Goal: Transaction & Acquisition: Purchase product/service

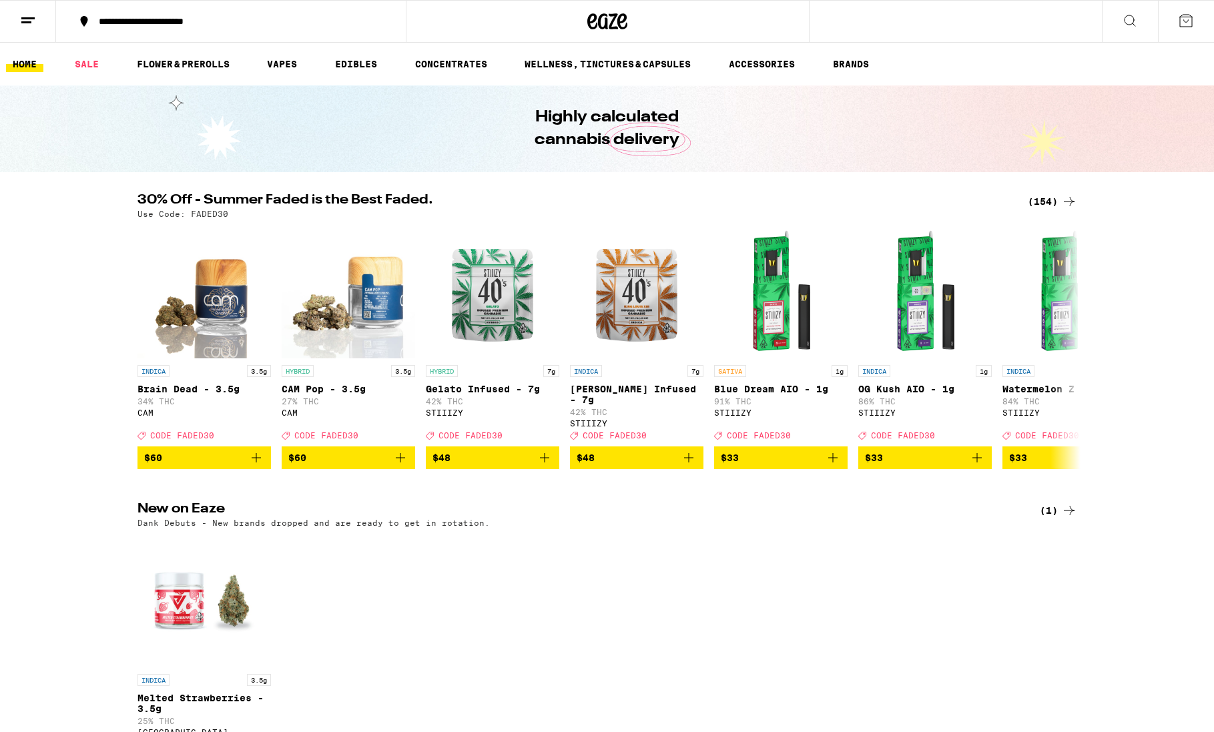
click at [31, 27] on icon at bounding box center [28, 21] width 16 height 16
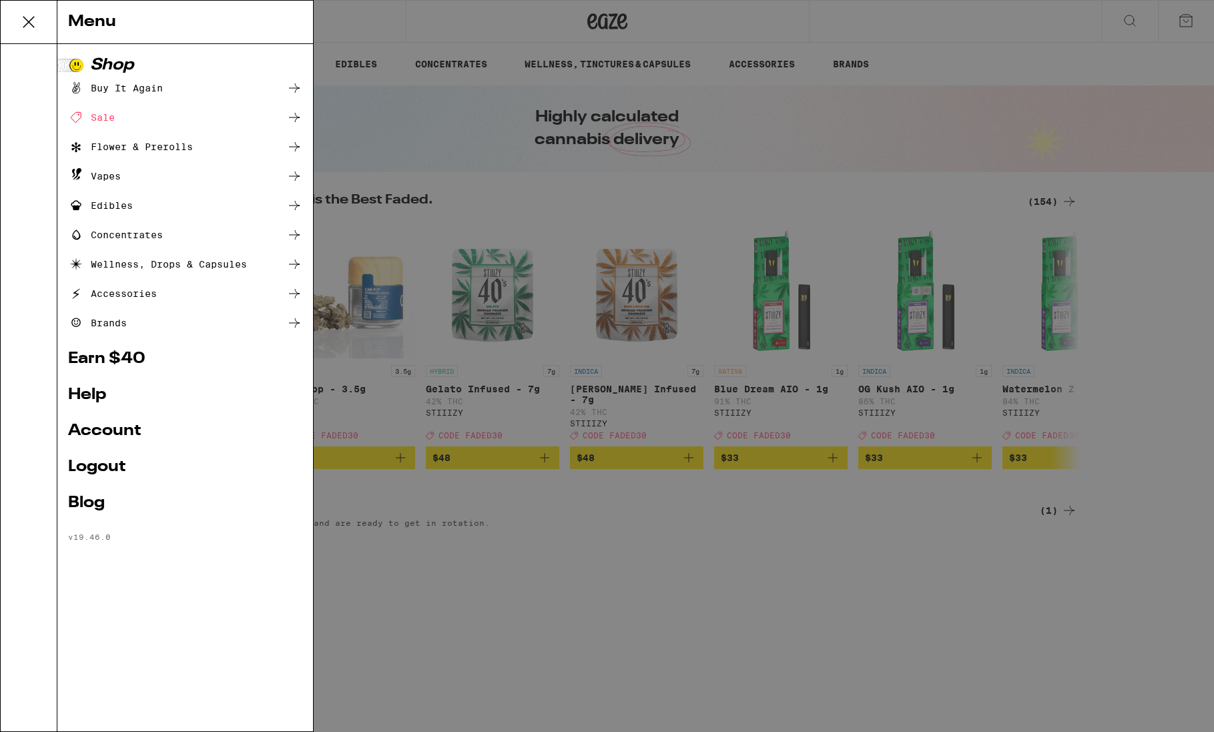
click at [142, 83] on div "Buy It Again" at bounding box center [115, 88] width 95 height 16
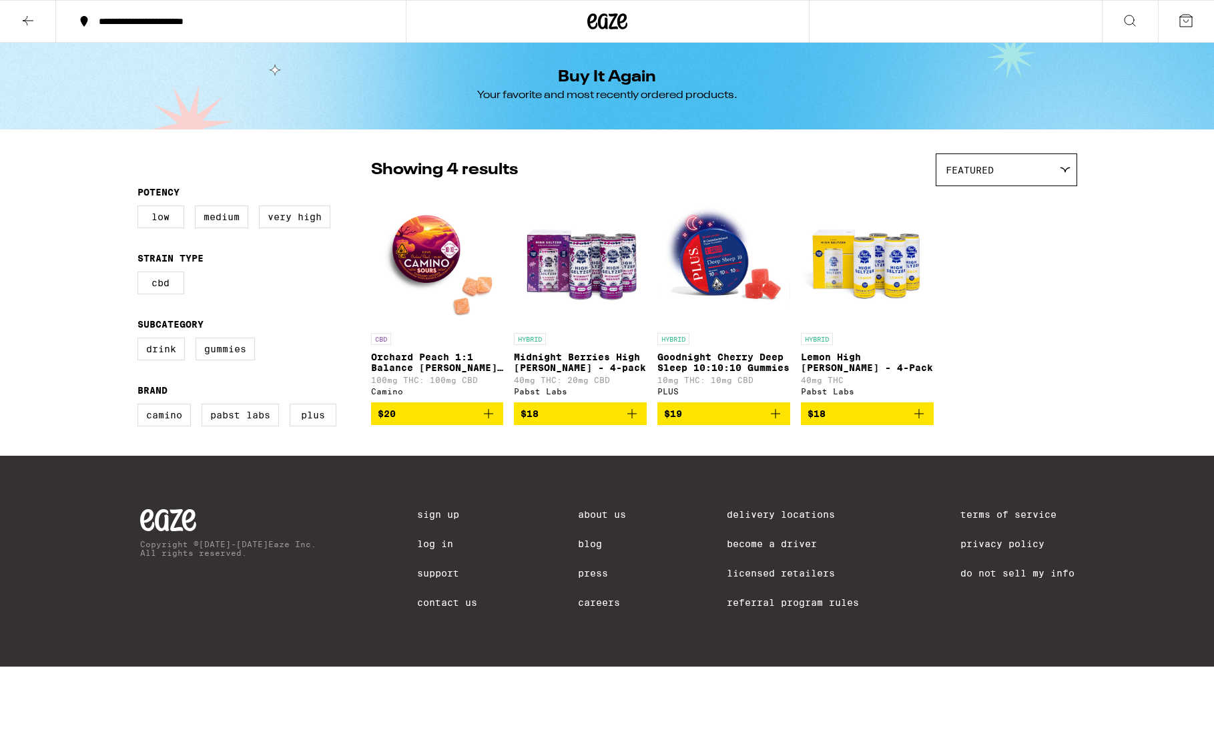
click at [491, 422] on icon "Add to bag" at bounding box center [489, 414] width 16 height 16
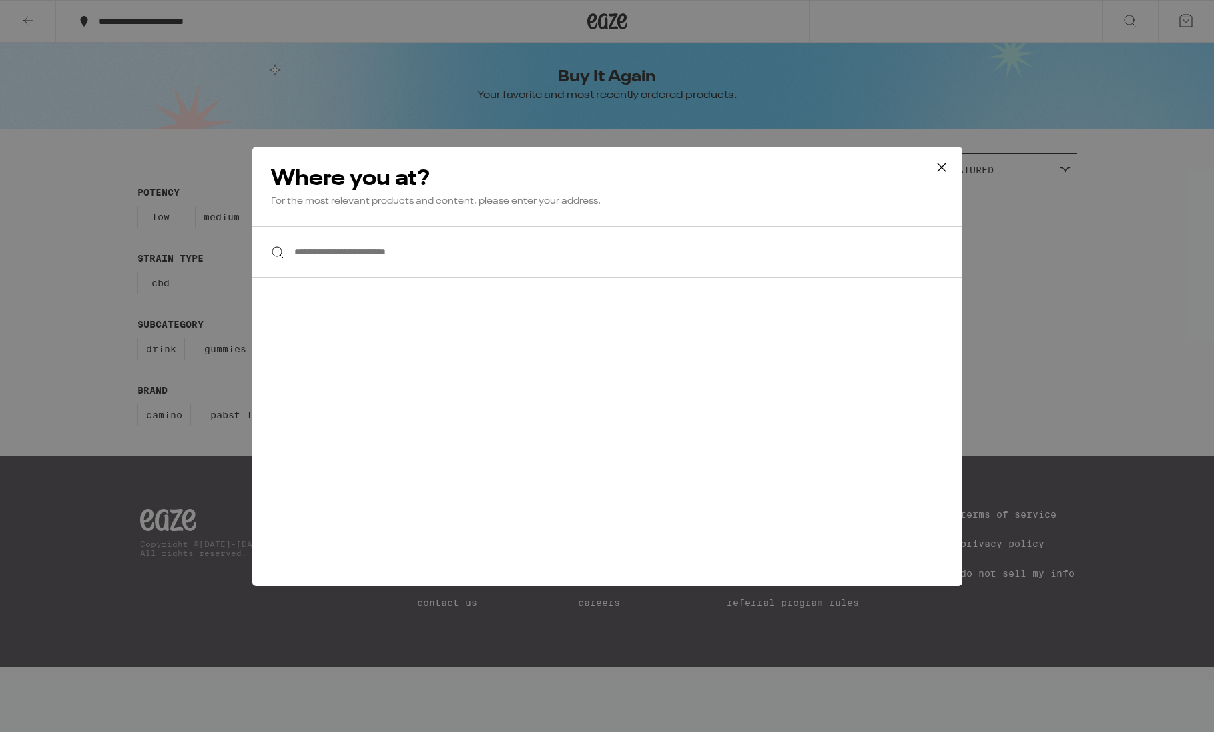
click at [949, 170] on icon at bounding box center [942, 168] width 20 height 20
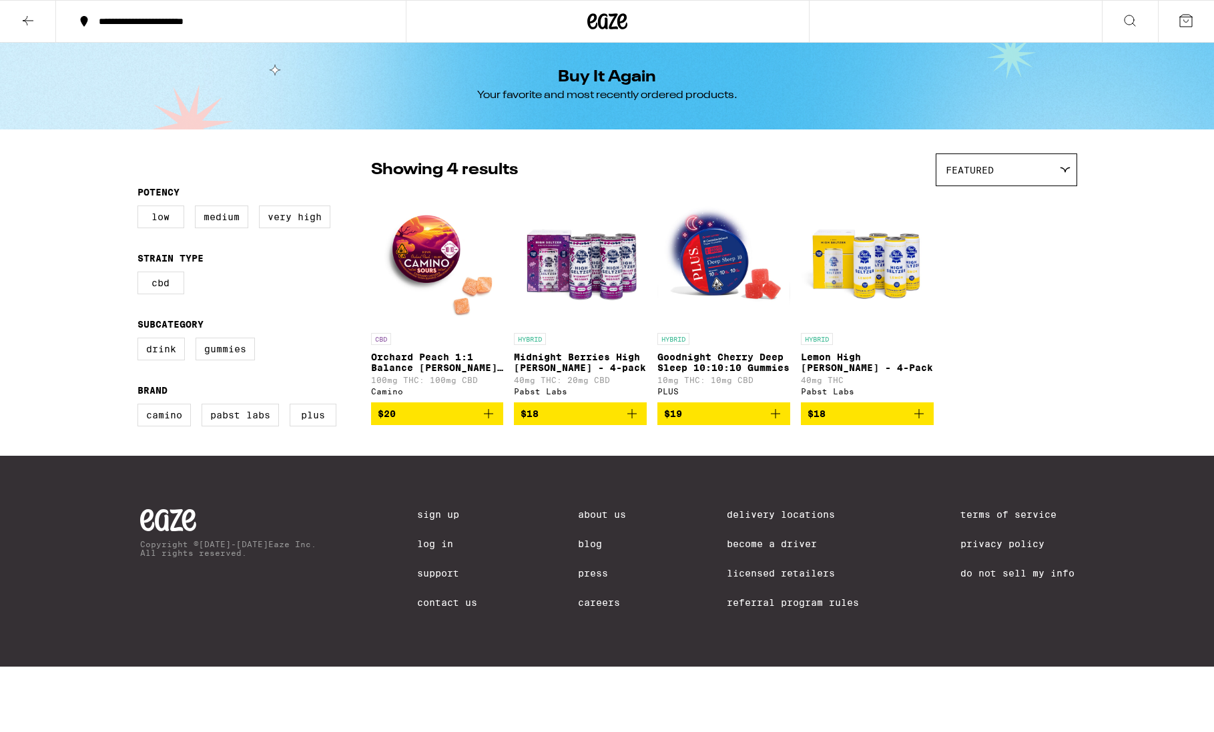
click at [486, 418] on icon "Add to bag" at bounding box center [489, 414] width 16 height 16
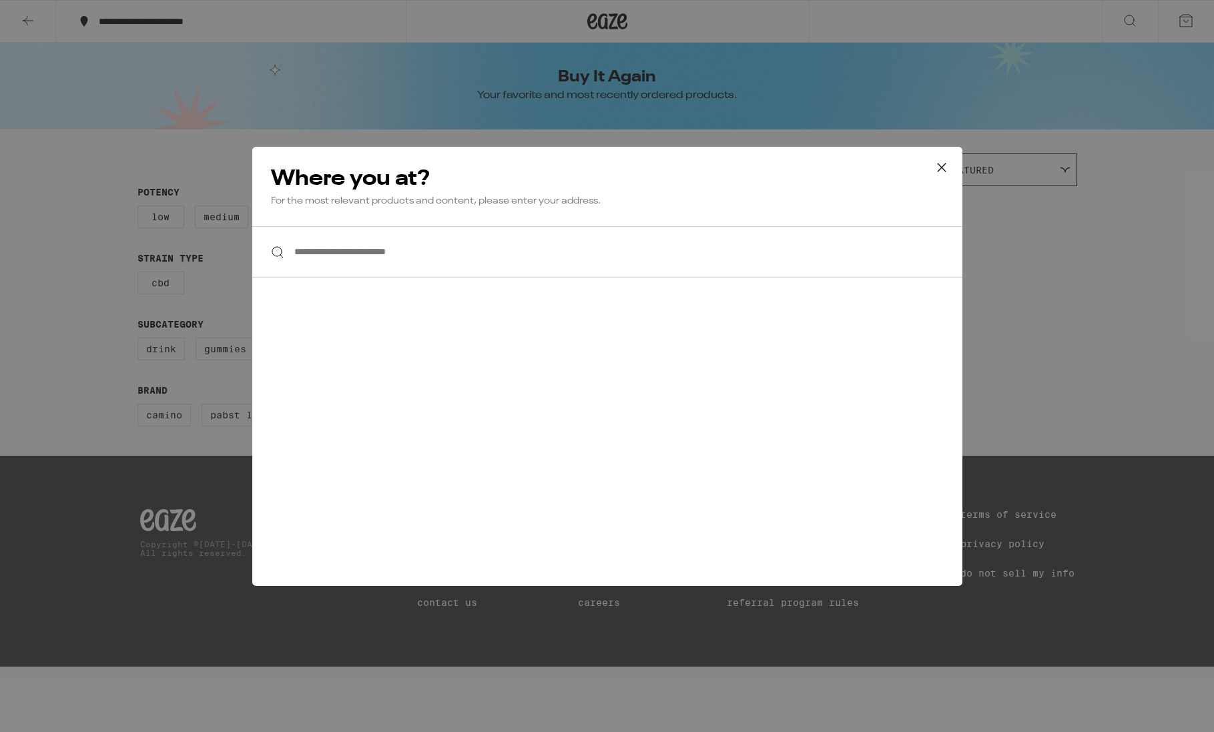
click at [400, 255] on input "**********" at bounding box center [607, 251] width 710 height 51
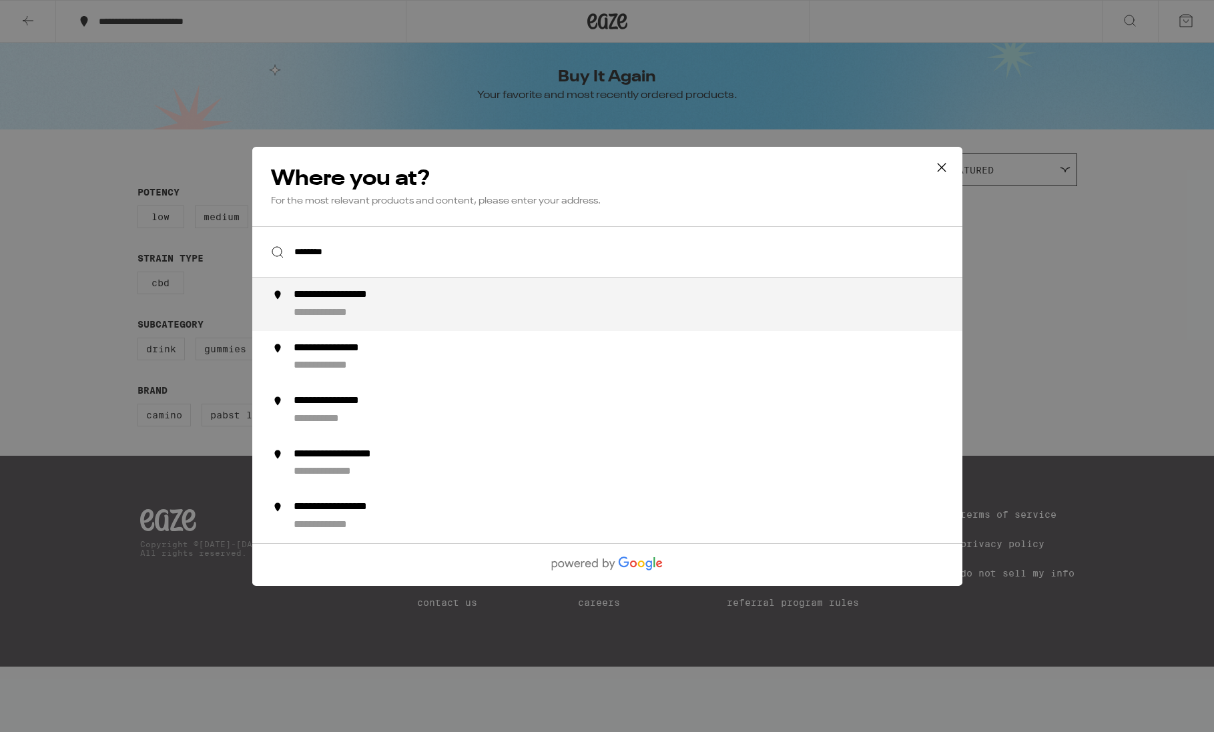
scroll to position [0, 1]
click at [384, 308] on div "**********" at bounding box center [633, 304] width 681 height 32
type input "**********"
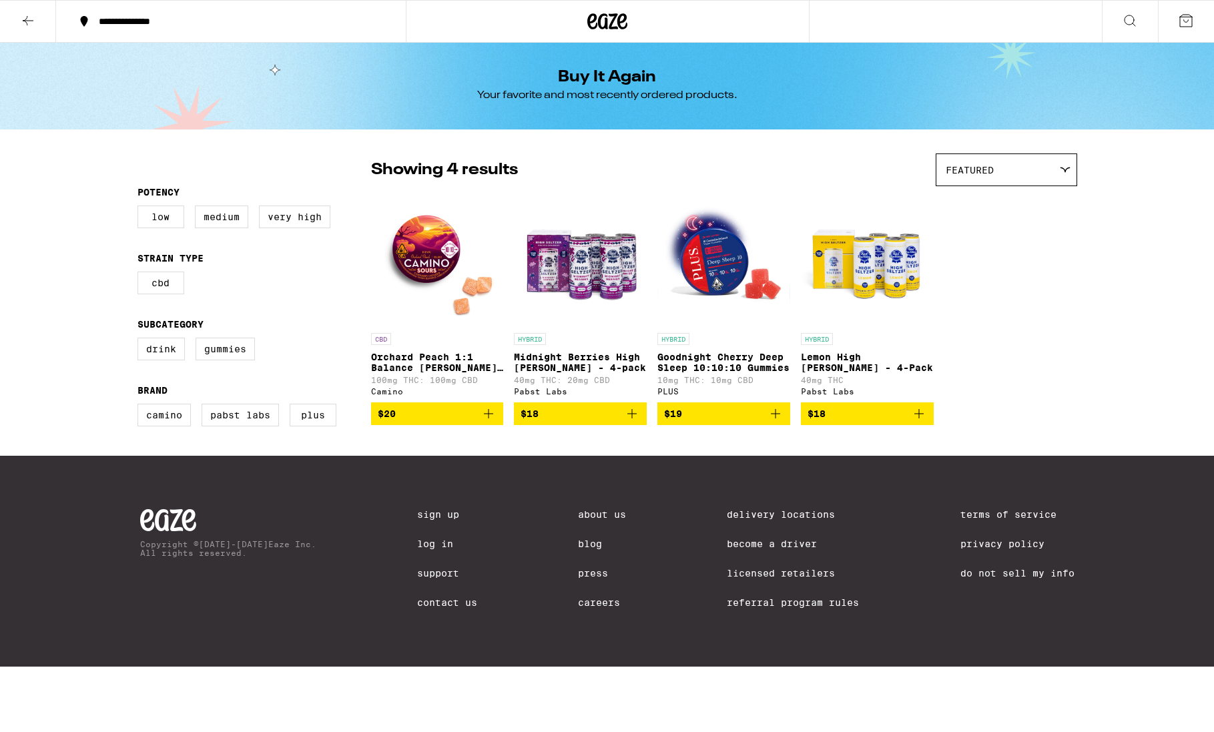
click at [775, 422] on icon "Add to bag" at bounding box center [775, 414] width 16 height 16
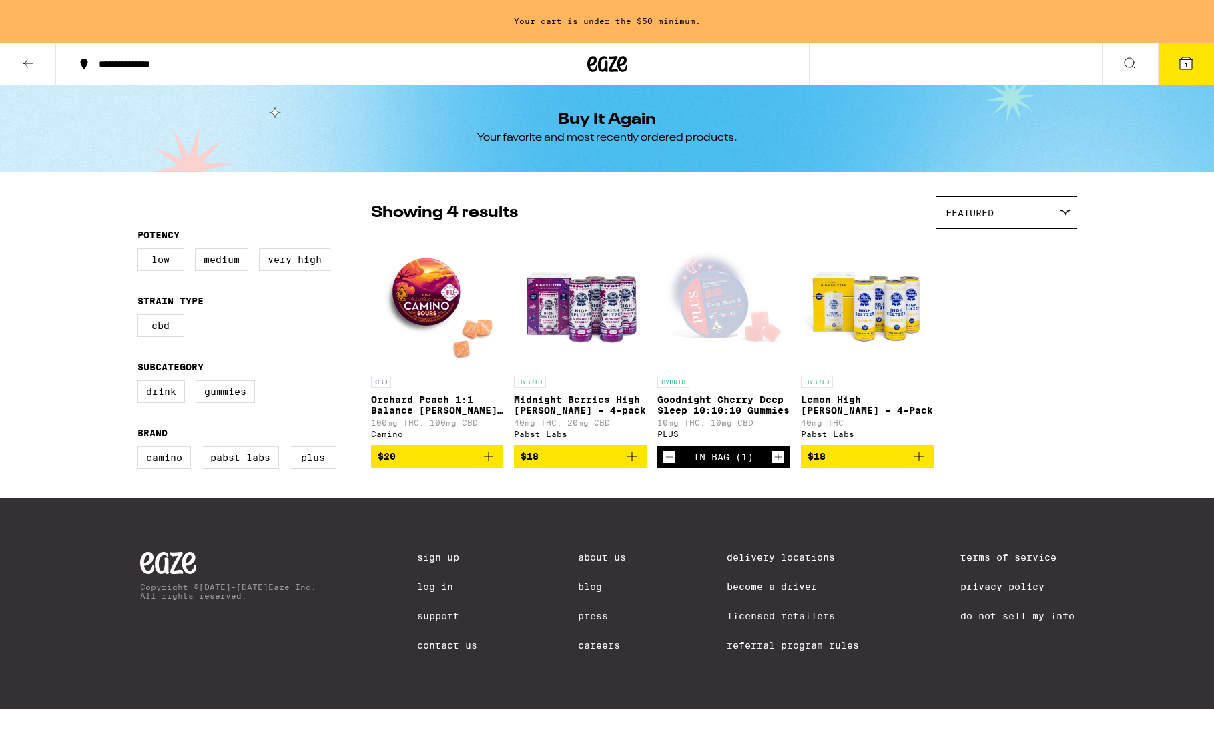
drag, startPoint x: 491, startPoint y: 462, endPoint x: 441, endPoint y: 406, distance: 75.2
click at [491, 462] on icon "Add to bag" at bounding box center [489, 456] width 16 height 16
click at [610, 66] on icon at bounding box center [608, 64] width 20 height 16
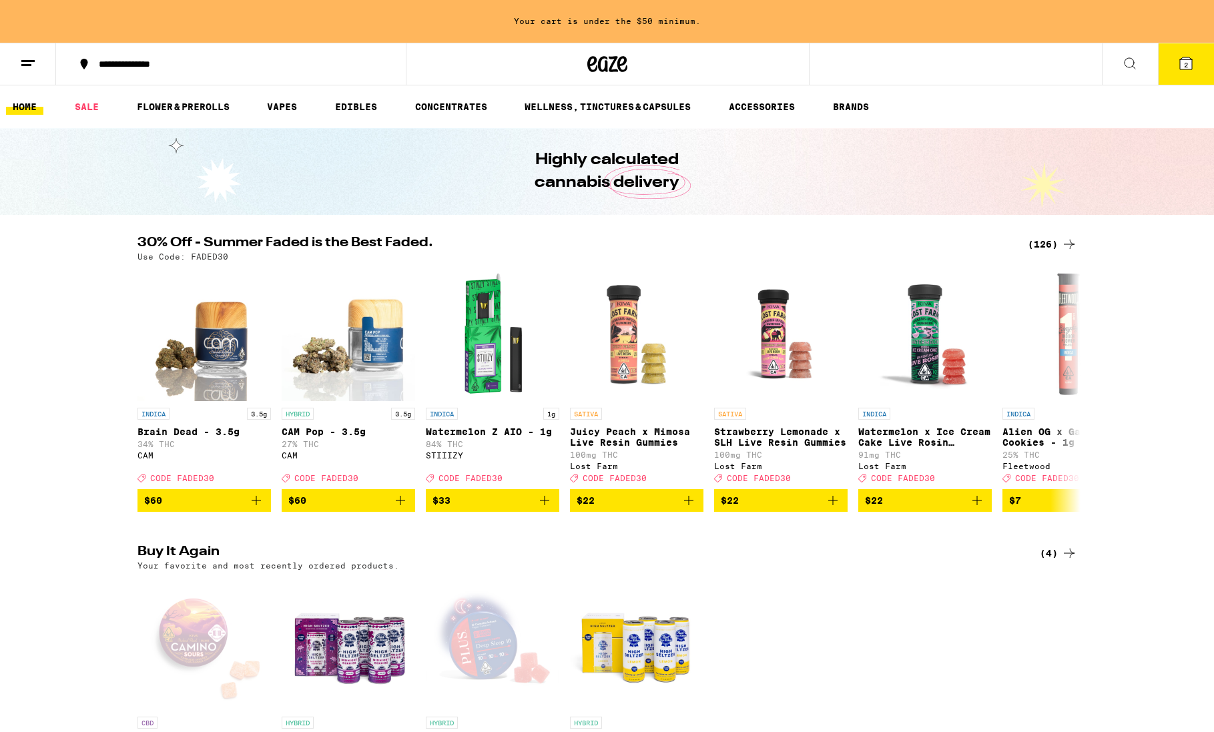
click at [1044, 236] on div "(126)" at bounding box center [1052, 244] width 49 height 16
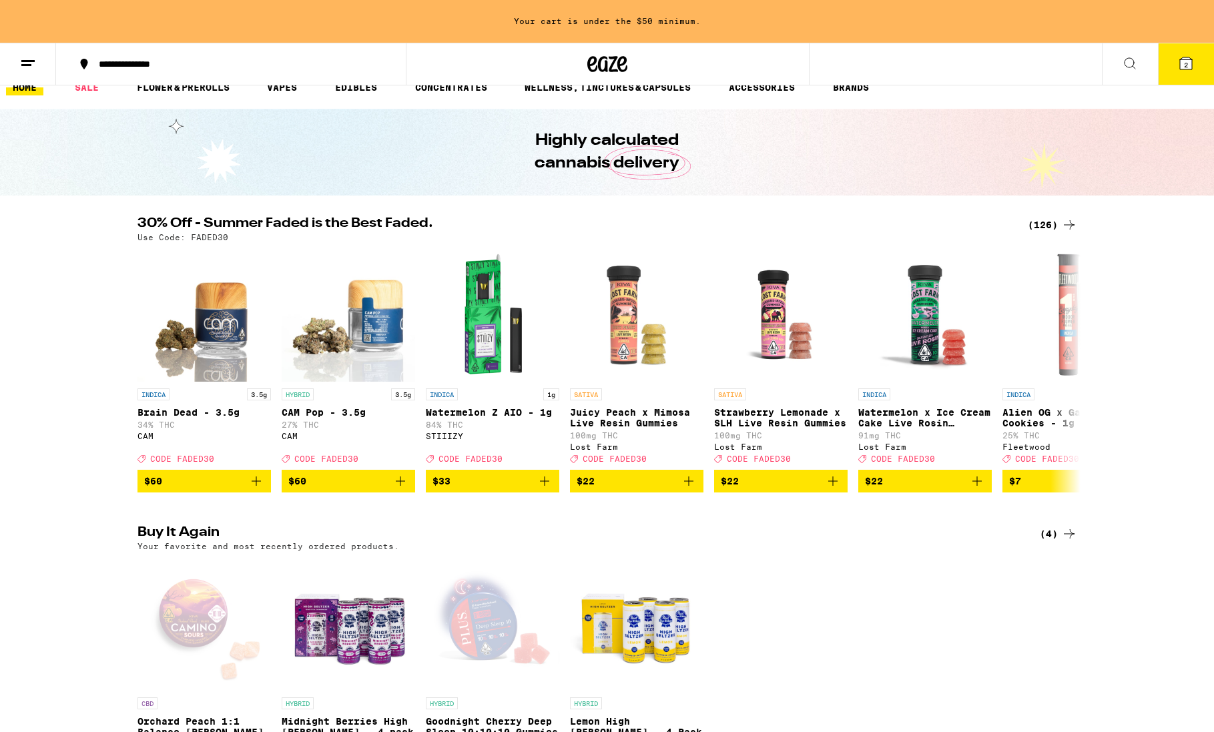
scroll to position [0, 7]
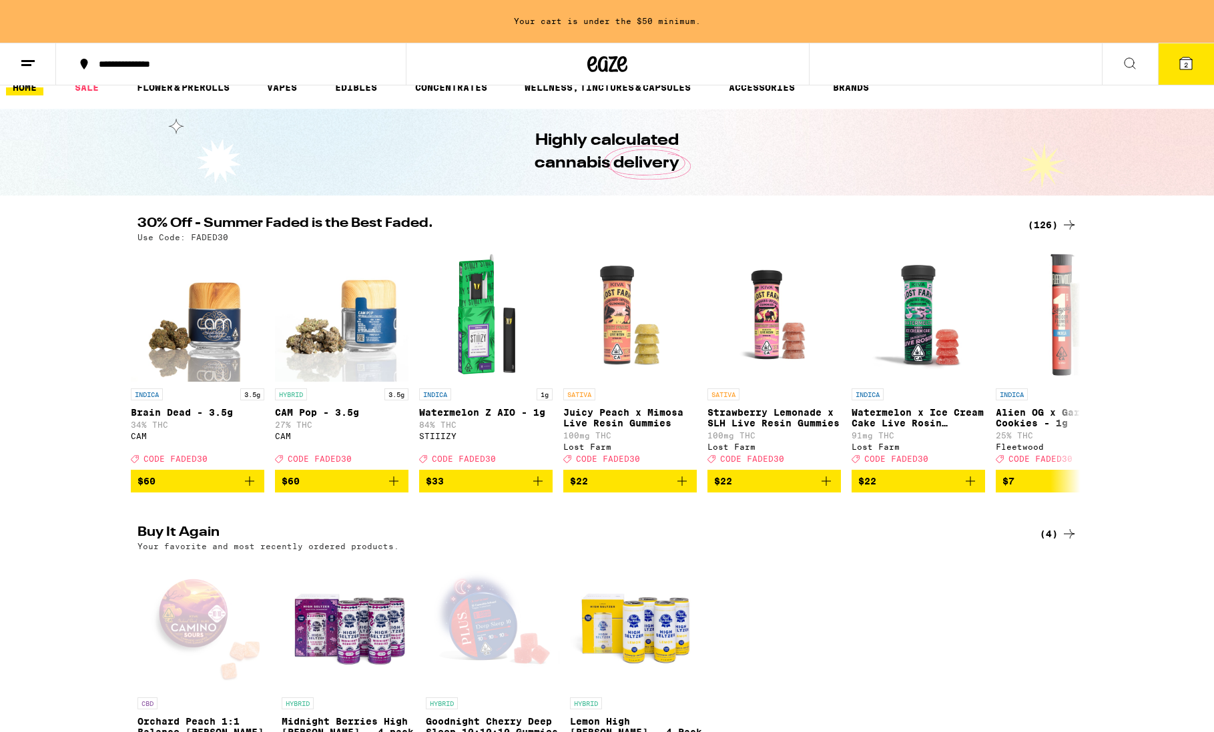
click at [1069, 224] on icon at bounding box center [1069, 225] width 16 height 16
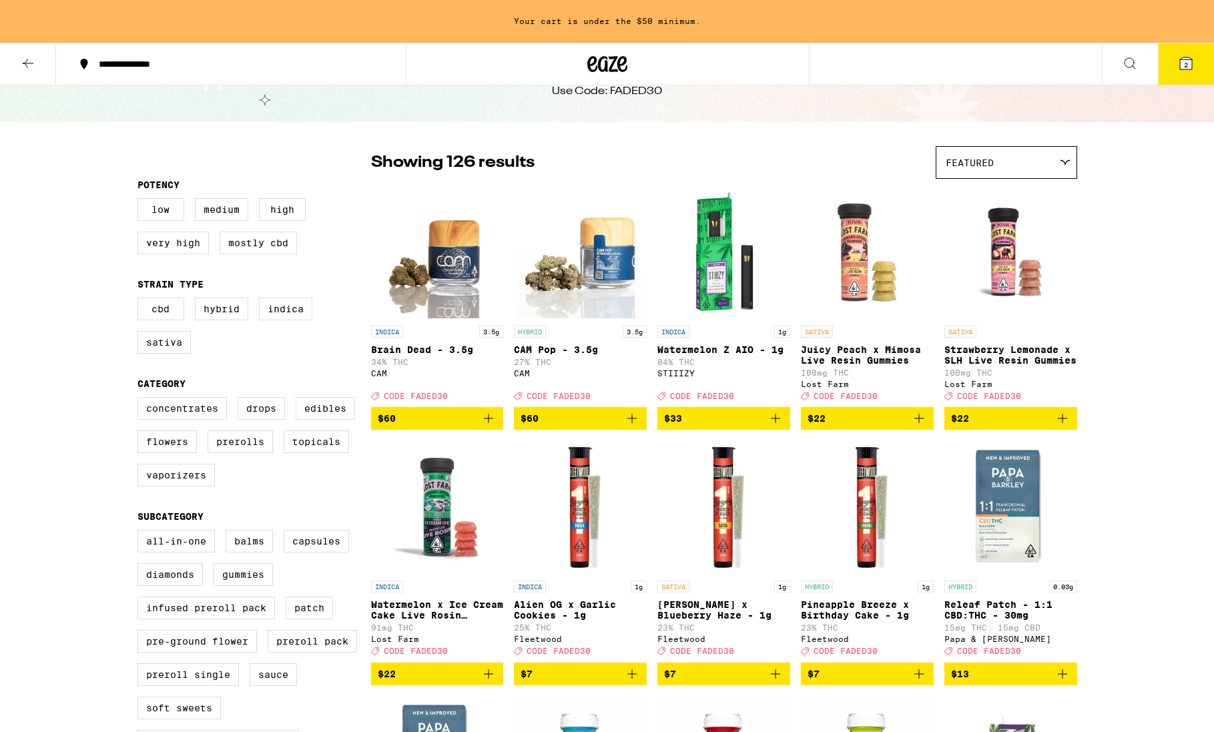
scroll to position [132, 0]
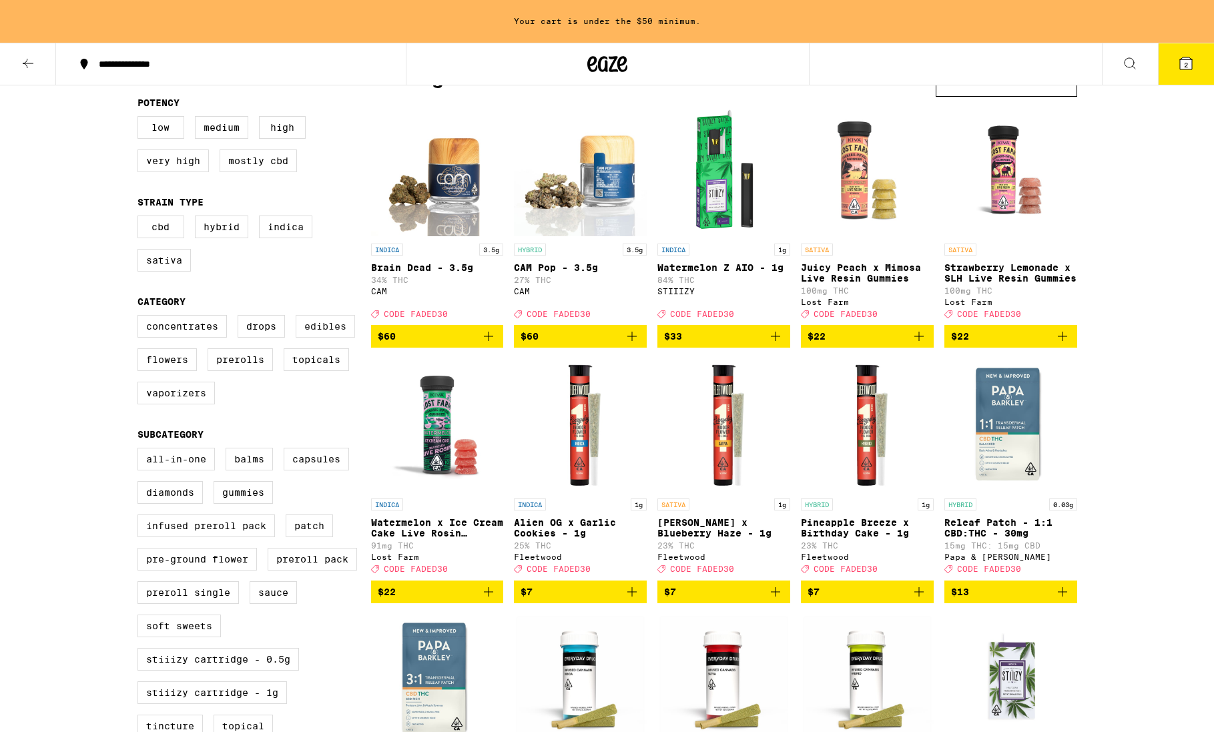
click at [332, 332] on label "Edibles" at bounding box center [325, 326] width 59 height 23
click at [141, 318] on input "Edibles" at bounding box center [140, 317] width 1 height 1
checkbox input "true"
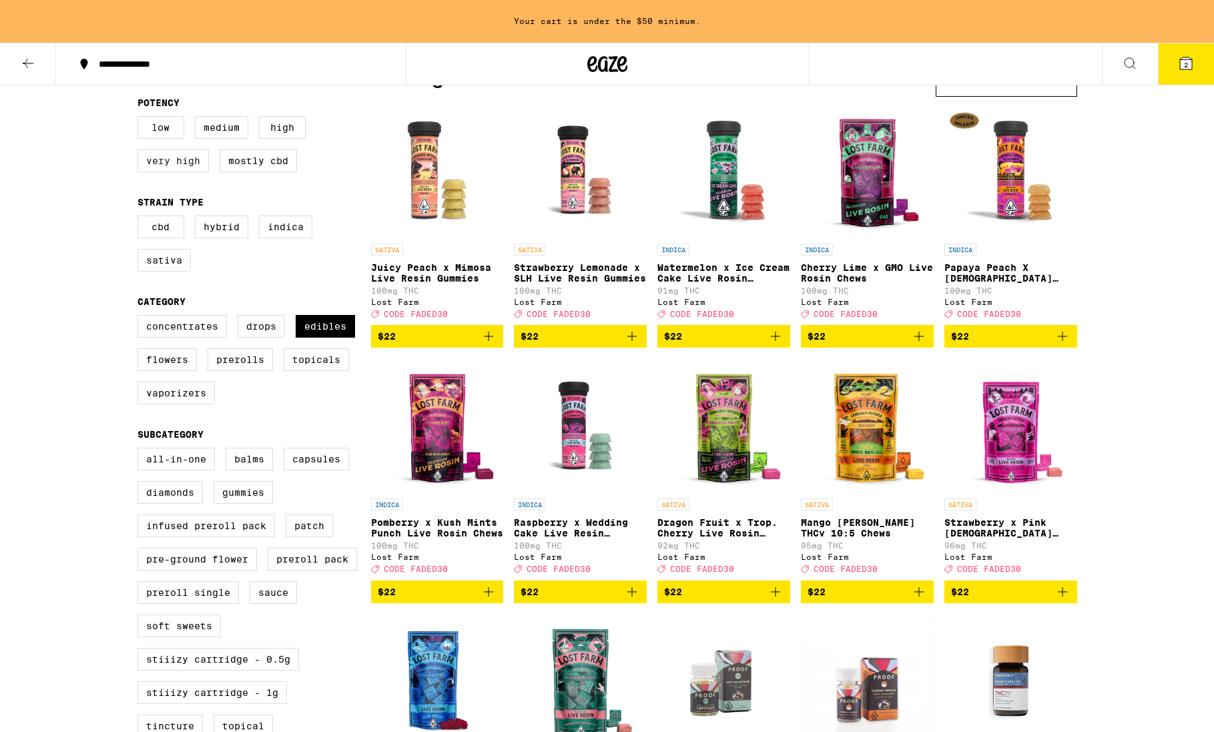
click at [184, 165] on label "Very High" at bounding box center [172, 160] width 71 height 23
click at [141, 119] on input "Very High" at bounding box center [140, 118] width 1 height 1
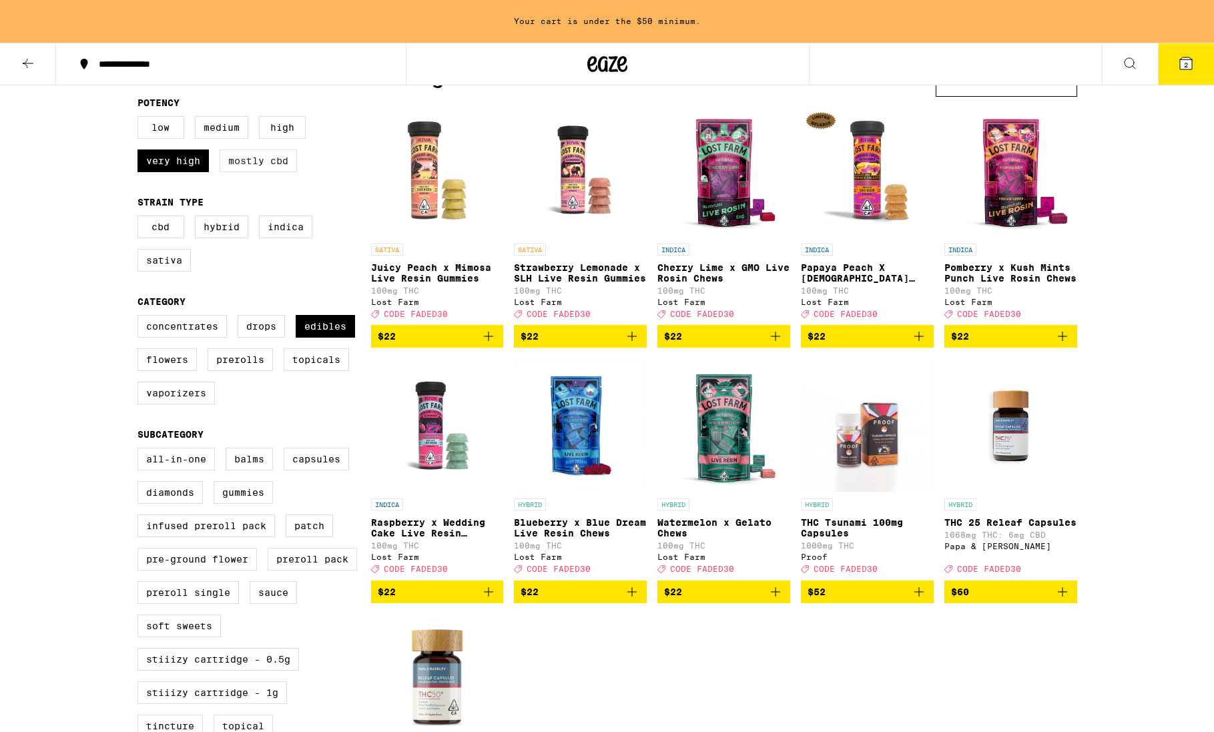
drag, startPoint x: 190, startPoint y: 160, endPoint x: 221, endPoint y: 152, distance: 31.7
click at [190, 160] on label "Very High" at bounding box center [172, 160] width 71 height 23
click at [141, 119] on input "Very High" at bounding box center [140, 118] width 1 height 1
checkbox input "false"
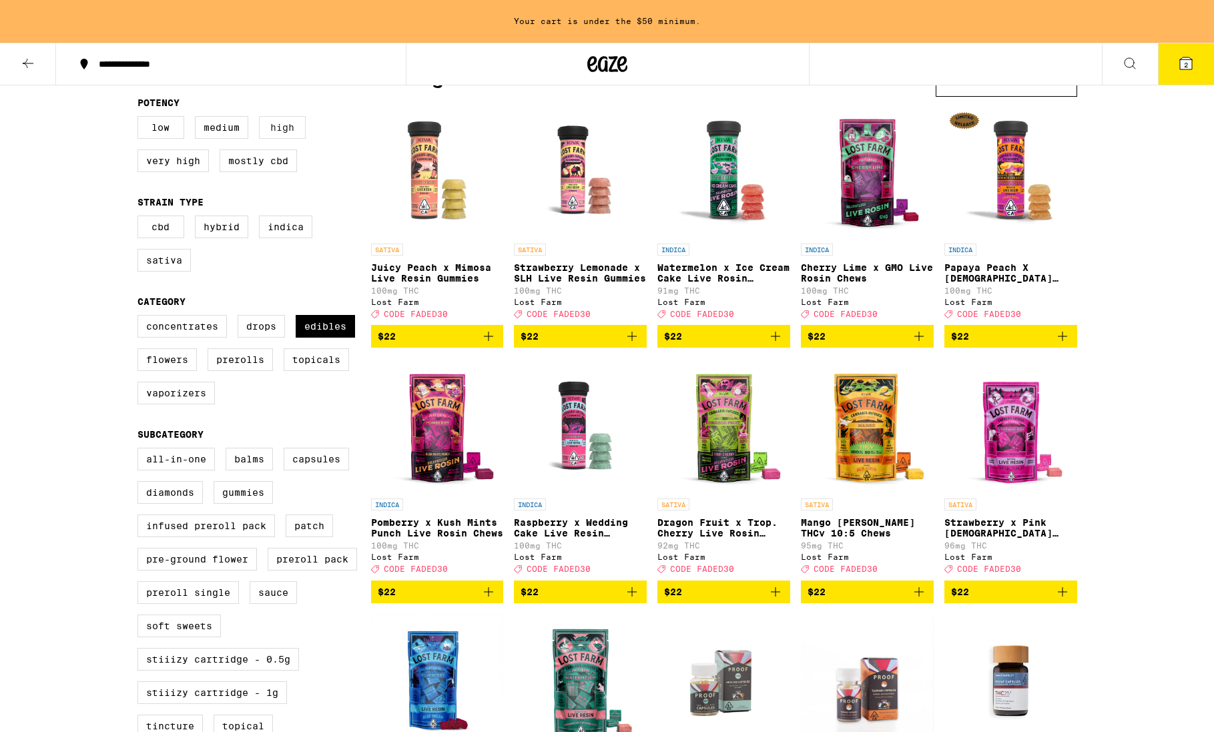
click at [293, 129] on label "High" at bounding box center [282, 127] width 47 height 23
click at [141, 119] on input "High" at bounding box center [140, 118] width 1 height 1
checkbox input "true"
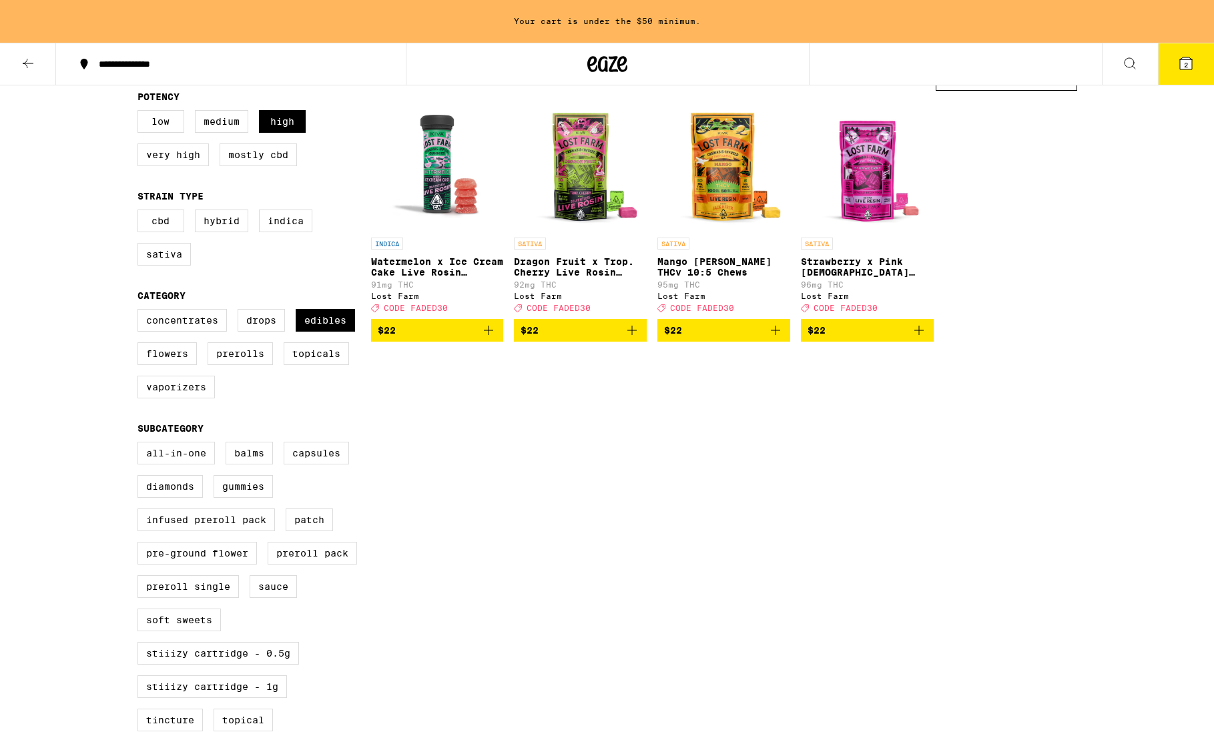
scroll to position [138, 0]
click at [224, 124] on label "Medium" at bounding box center [221, 121] width 53 height 23
click at [141, 113] on input "Medium" at bounding box center [140, 112] width 1 height 1
checkbox input "true"
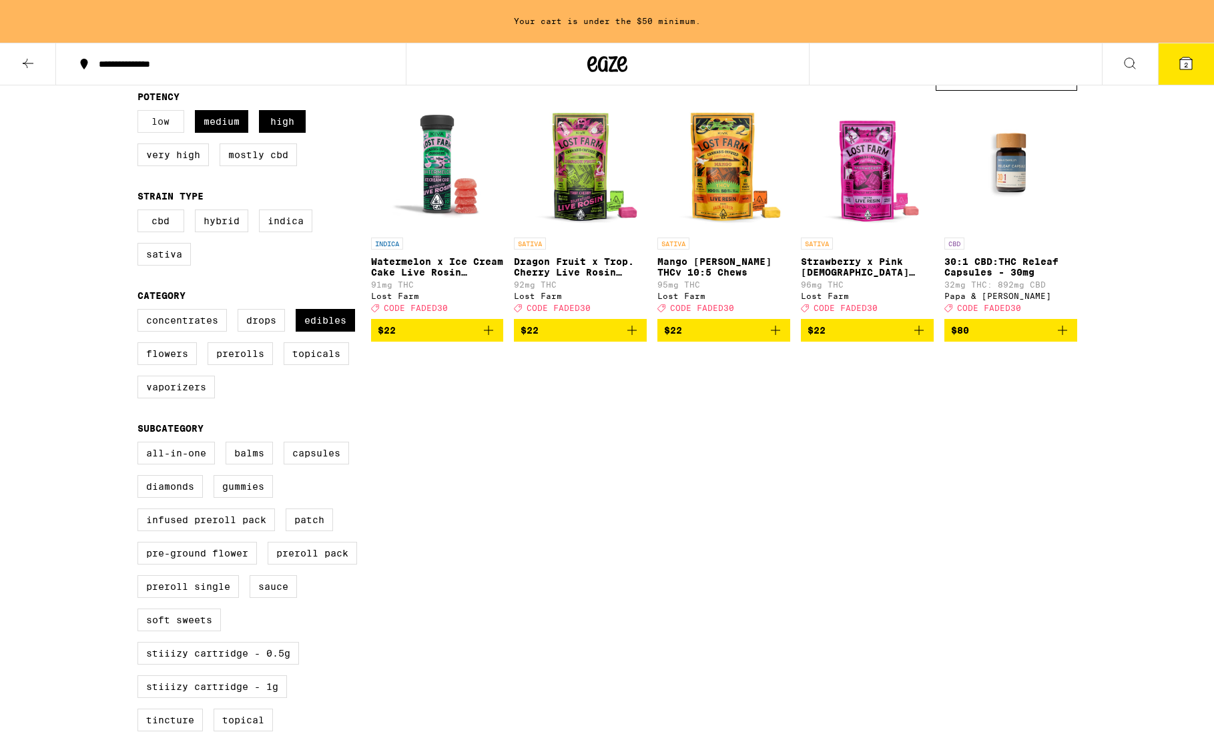
click at [163, 117] on label "Low" at bounding box center [160, 121] width 47 height 23
click at [141, 113] on input "Low" at bounding box center [140, 112] width 1 height 1
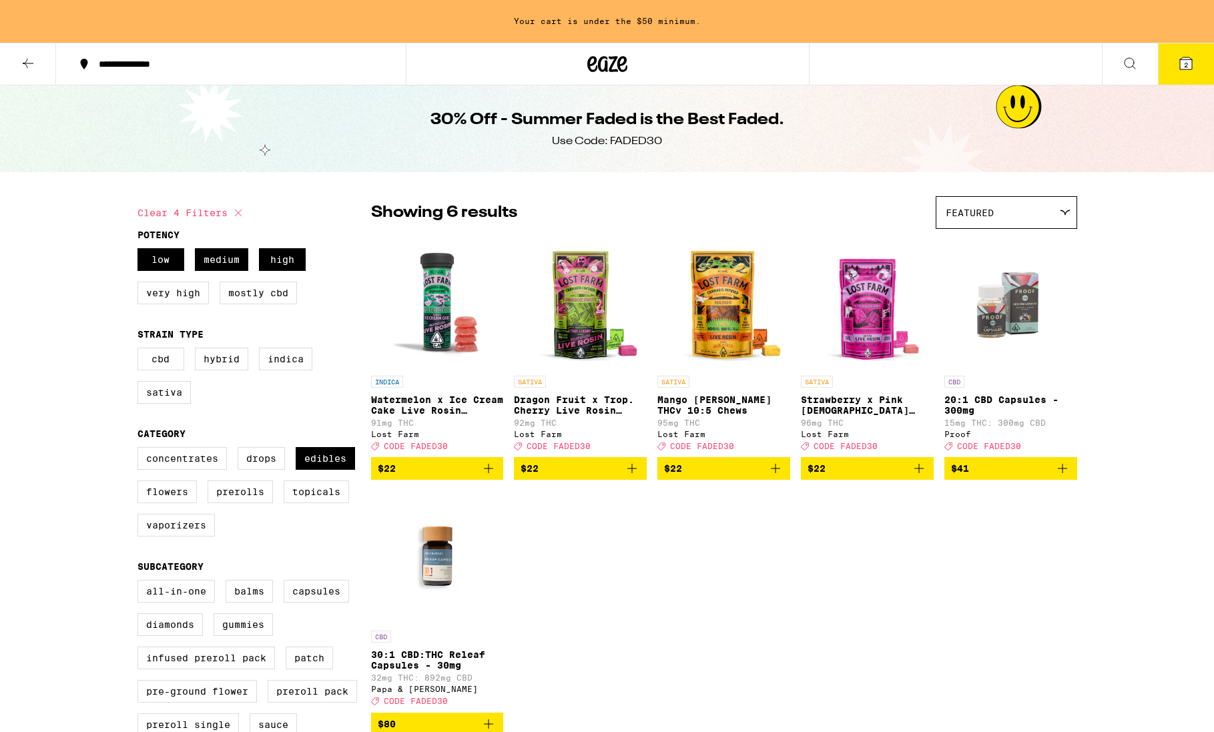
click at [238, 209] on icon at bounding box center [238, 213] width 16 height 16
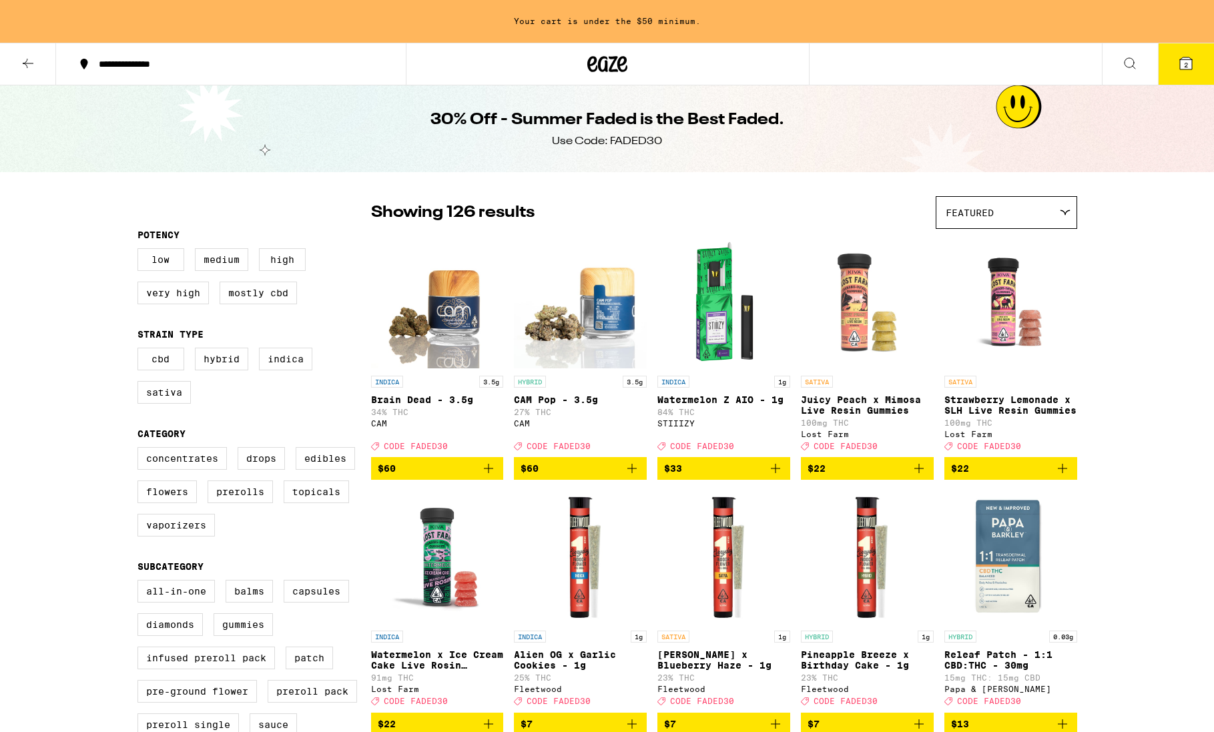
checkbox input "false"
drag, startPoint x: 662, startPoint y: 127, endPoint x: 683, endPoint y: 121, distance: 21.4
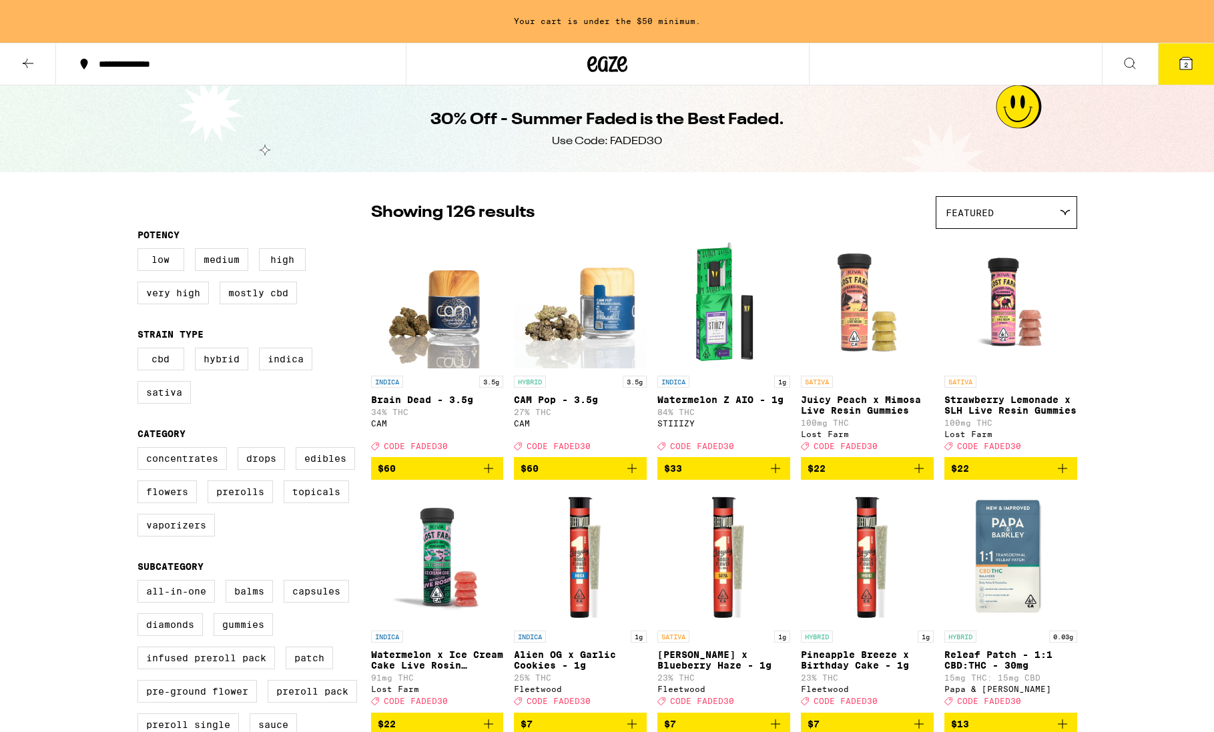
click at [662, 127] on h1 "30% Off - Summer Faded is the Best Faded." at bounding box center [607, 120] width 354 height 23
drag, startPoint x: 1010, startPoint y: 101, endPoint x: 527, endPoint y: 50, distance: 486.5
click at [1007, 101] on div "30% Off - Summer Faded is the Best Faded. Use Code: FADED30" at bounding box center [607, 128] width 1214 height 87
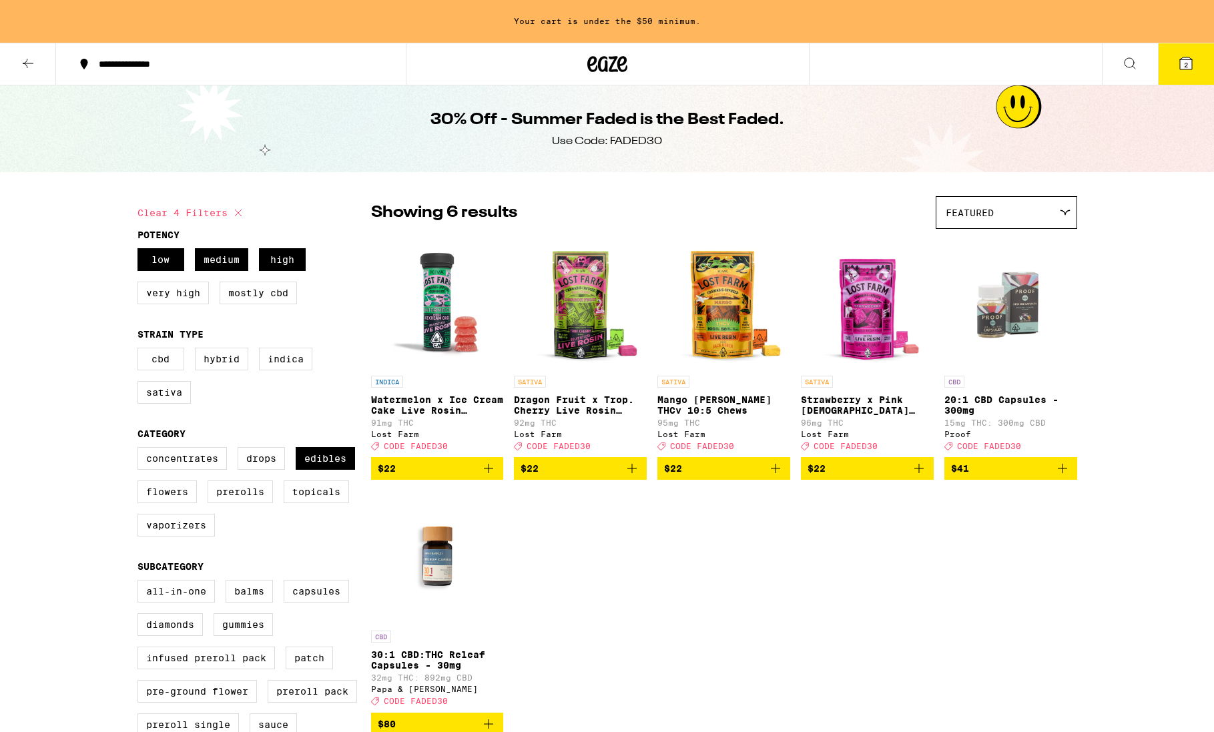
checkbox input "true"
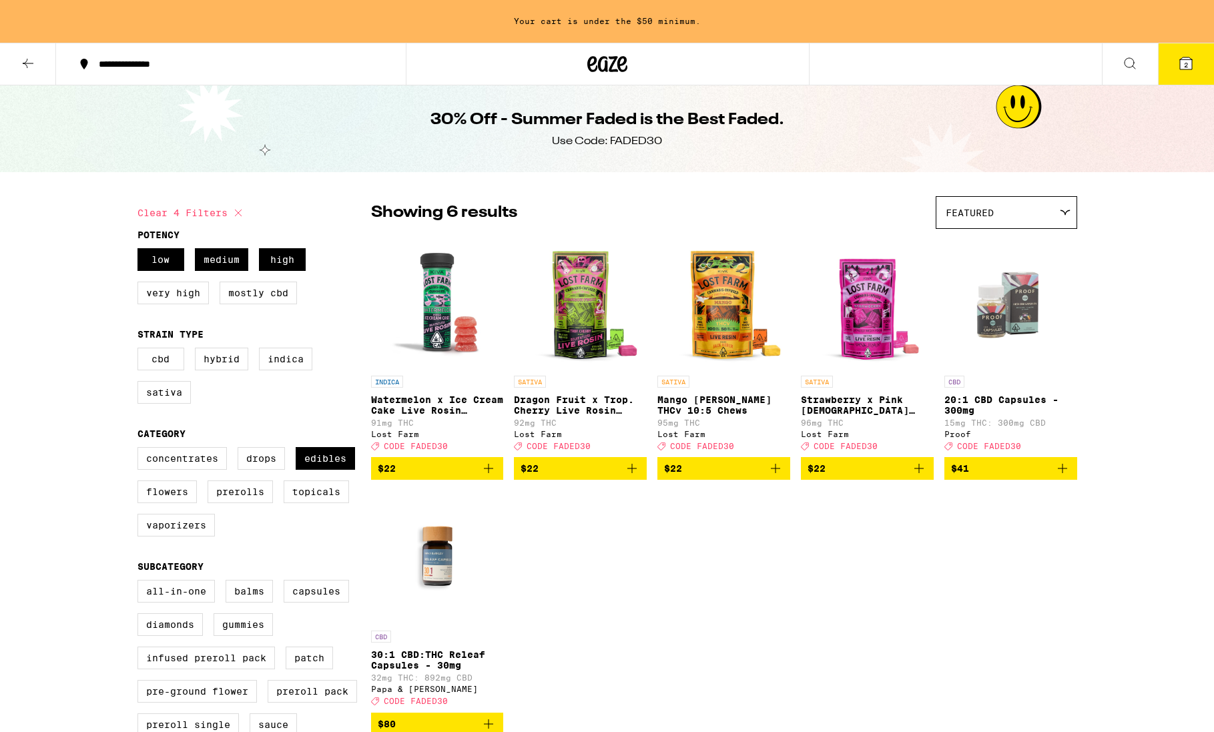
checkbox input "false"
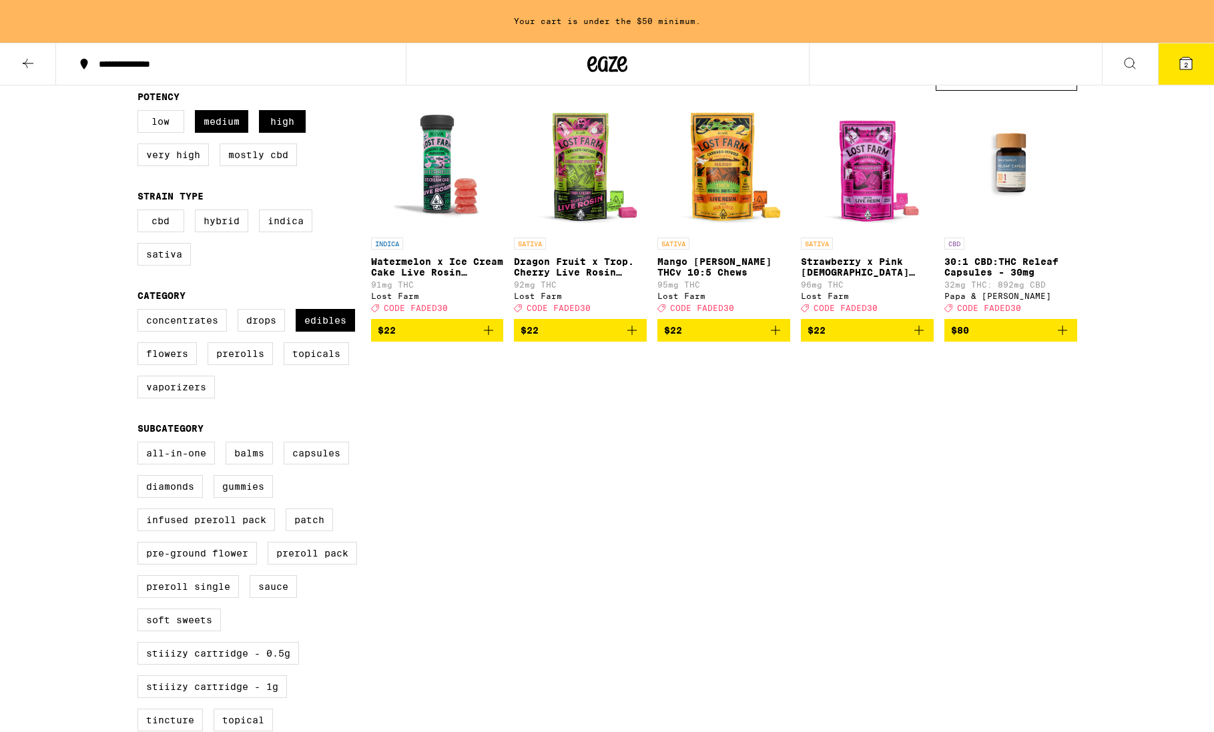
checkbox input "false"
